Goal: Find specific page/section: Find specific page/section

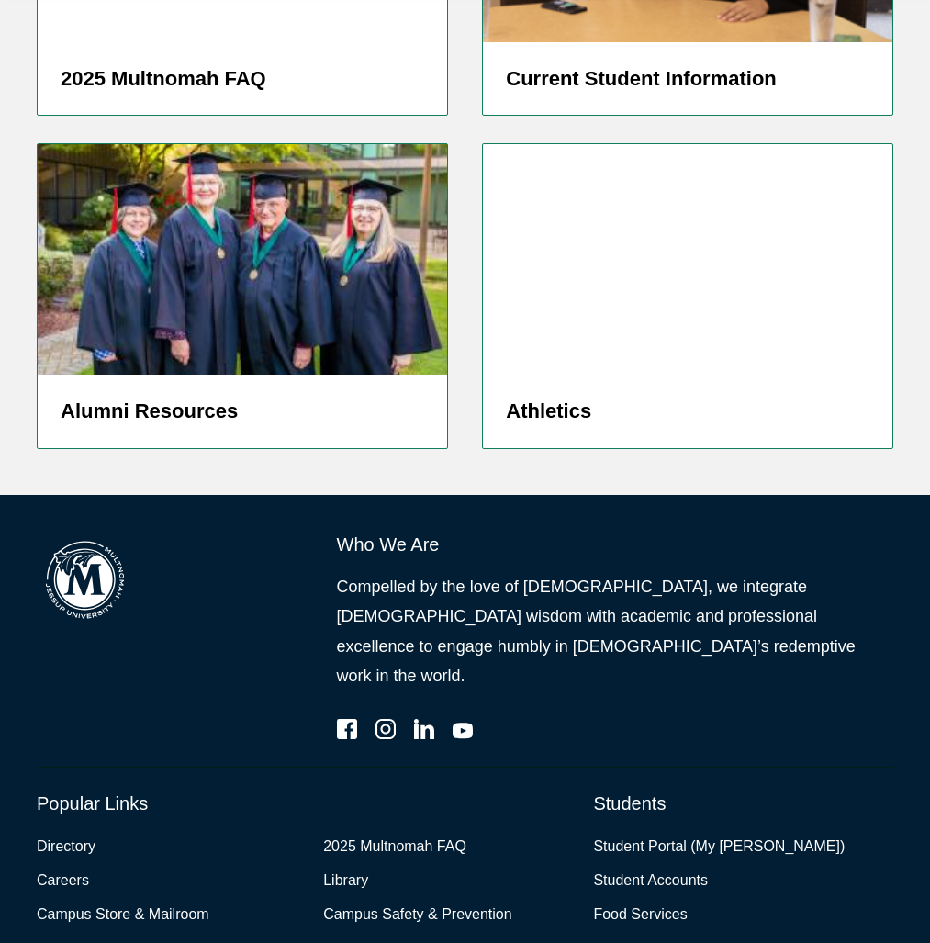
scroll to position [4966, 0]
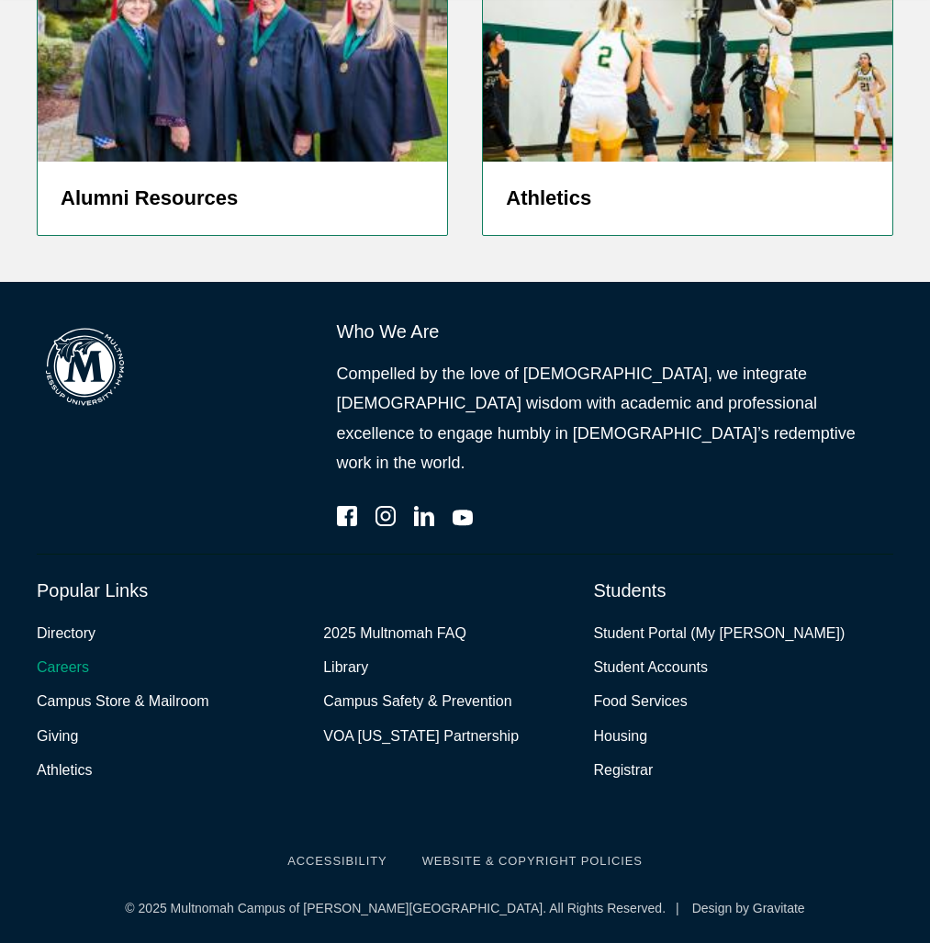
click at [89, 654] on link "Careers" at bounding box center [63, 667] width 52 height 27
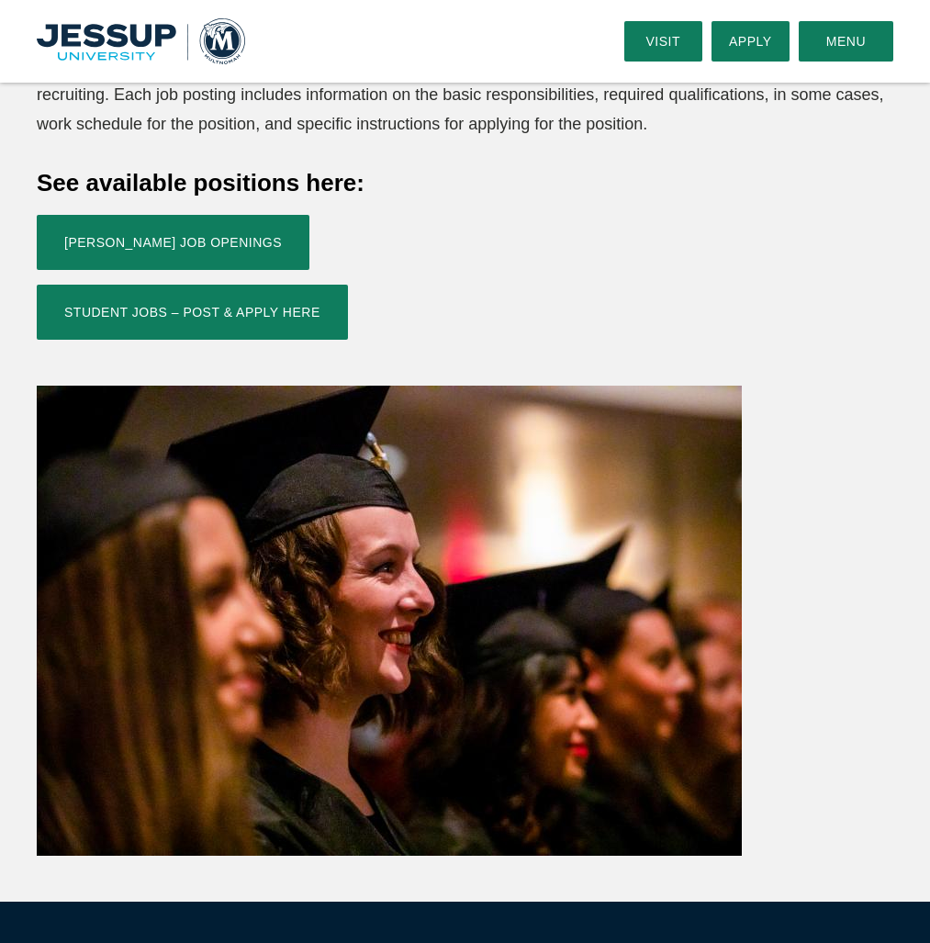
scroll to position [531, 0]
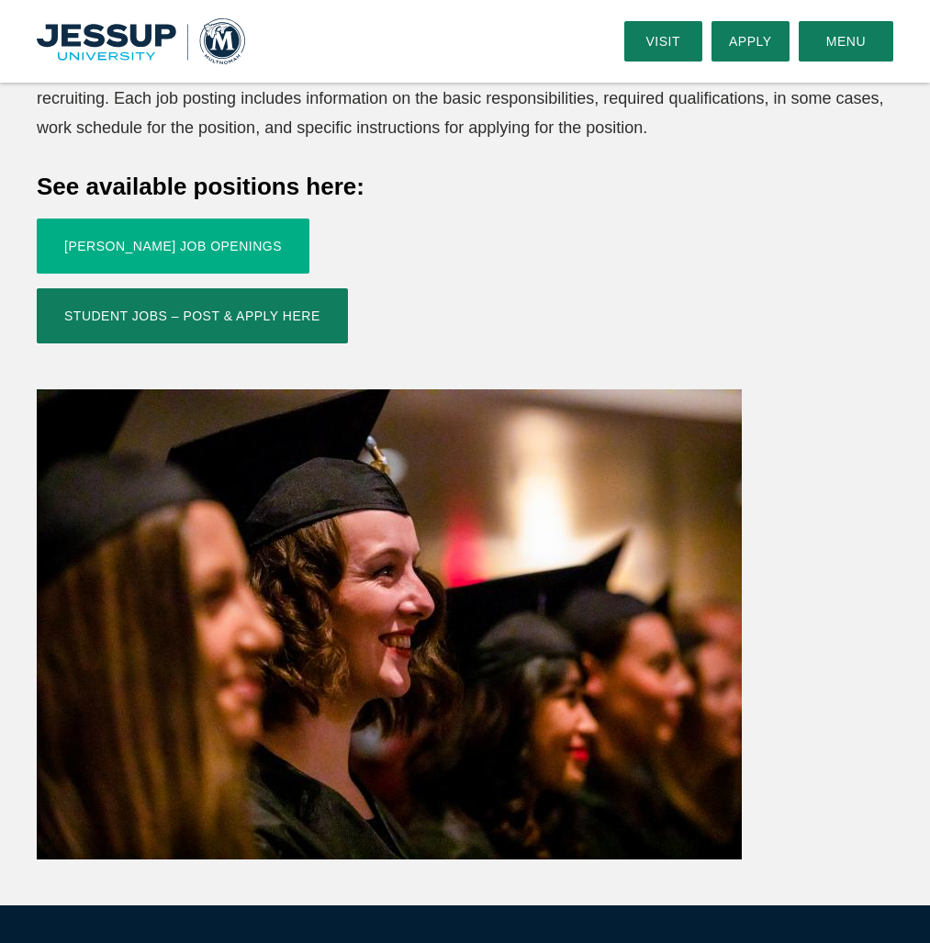
click at [309, 274] on link "[PERSON_NAME] Job Openings" at bounding box center [173, 245] width 273 height 55
